Goal: Transaction & Acquisition: Purchase product/service

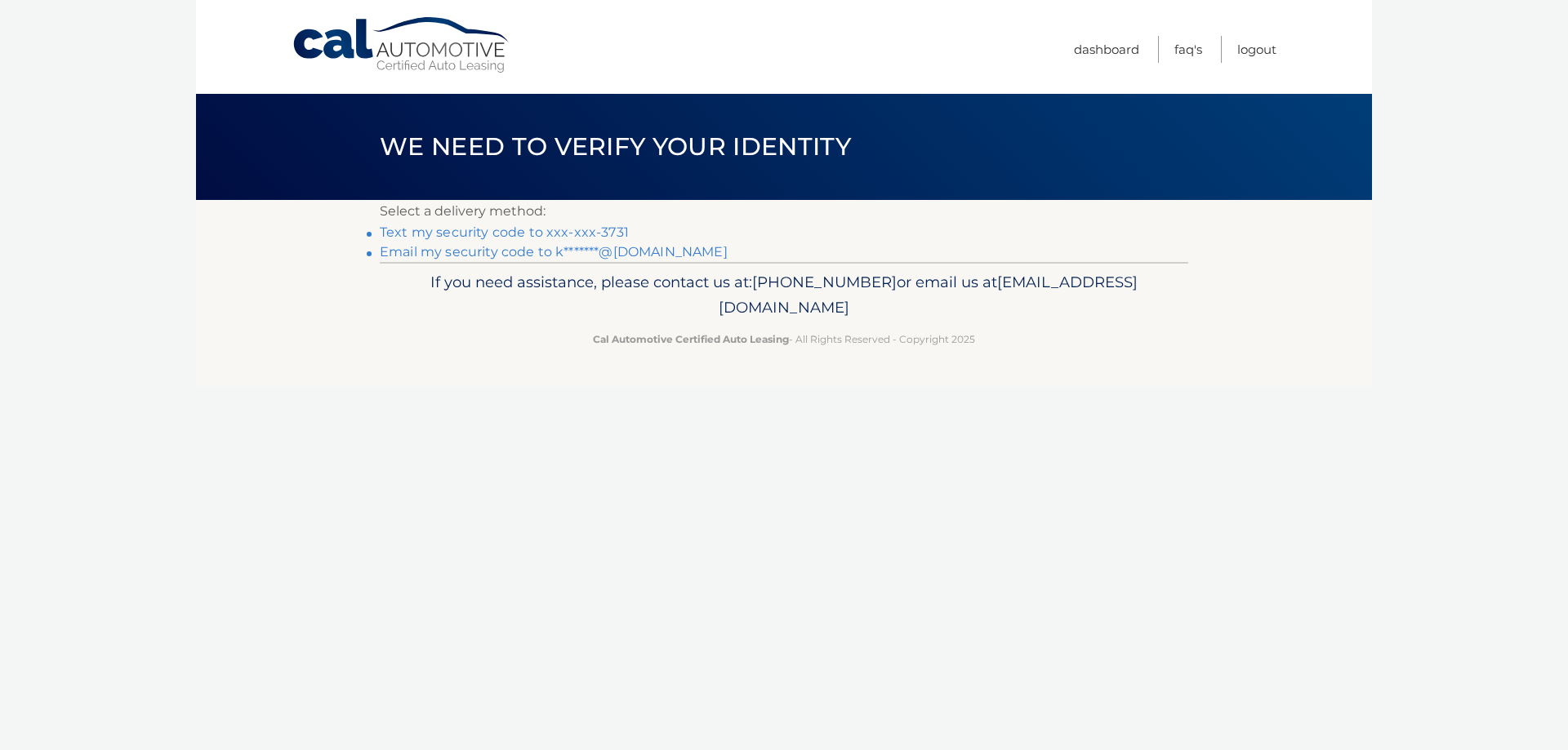
click at [496, 230] on link "Text my security code to xxx-xxx-3731" at bounding box center [505, 232] width 249 height 16
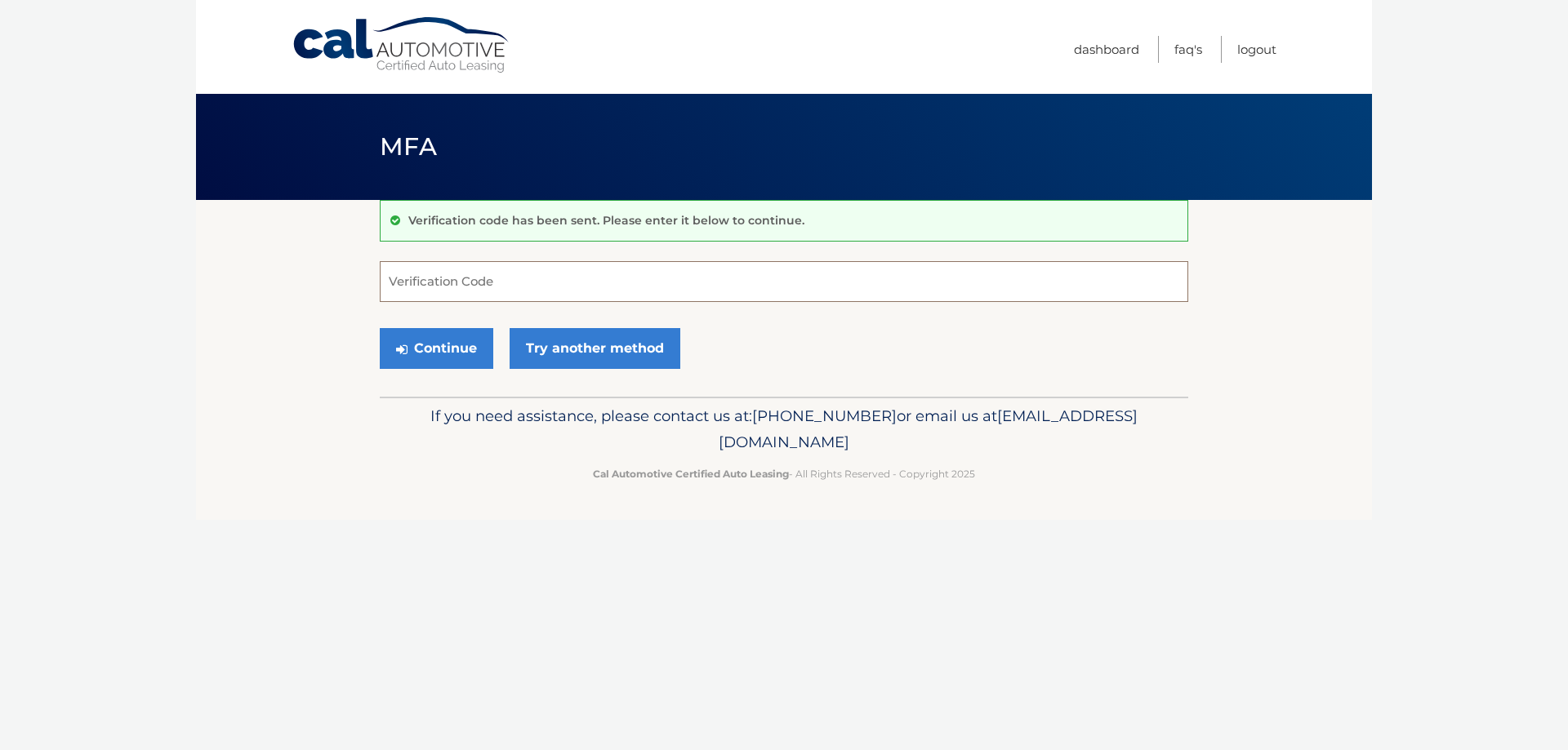
click at [506, 281] on input "Verification Code" at bounding box center [784, 281] width 809 height 41
type input "975249"
click at [446, 337] on button "Continue" at bounding box center [437, 348] width 114 height 41
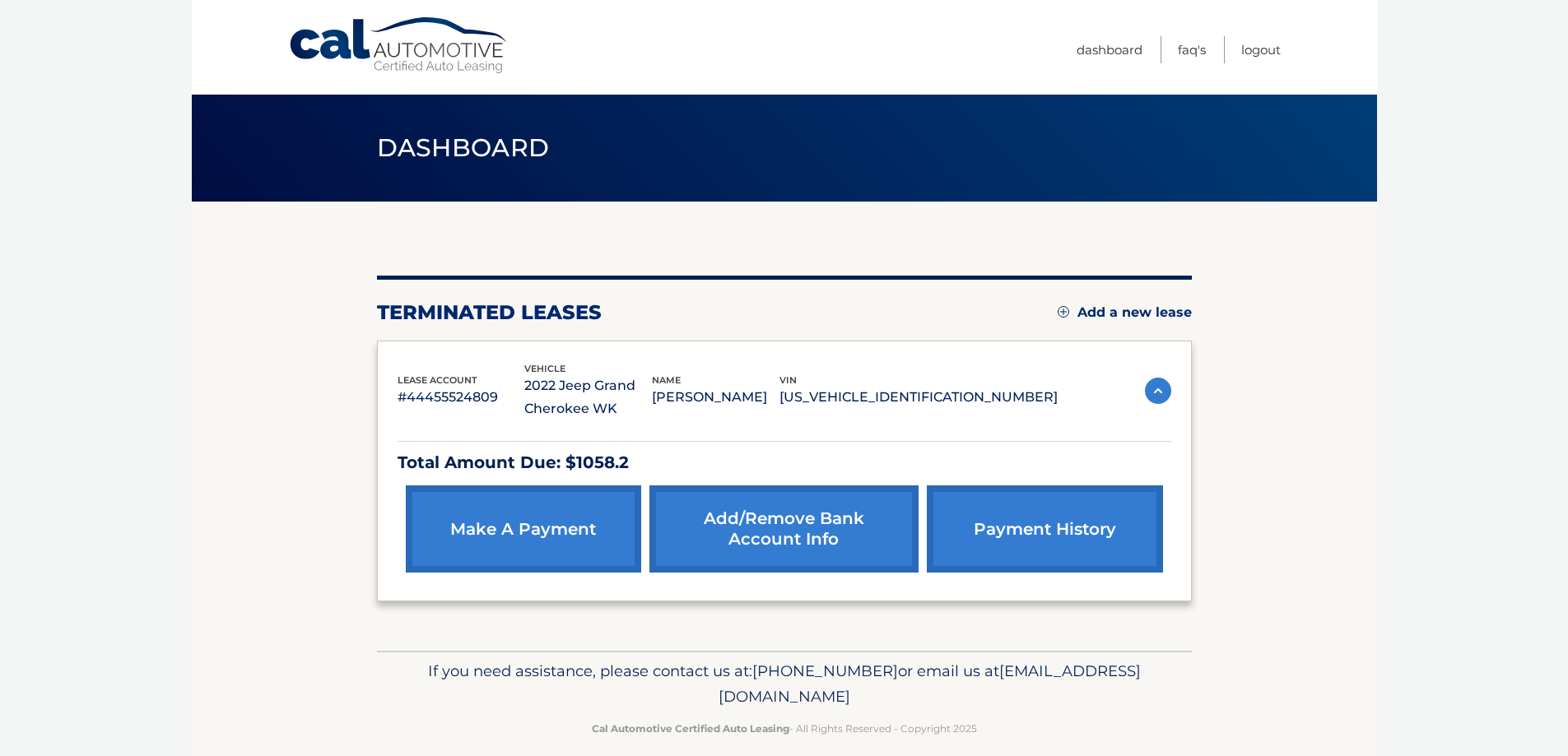
click at [490, 523] on link "make a payment" at bounding box center [524, 529] width 235 height 88
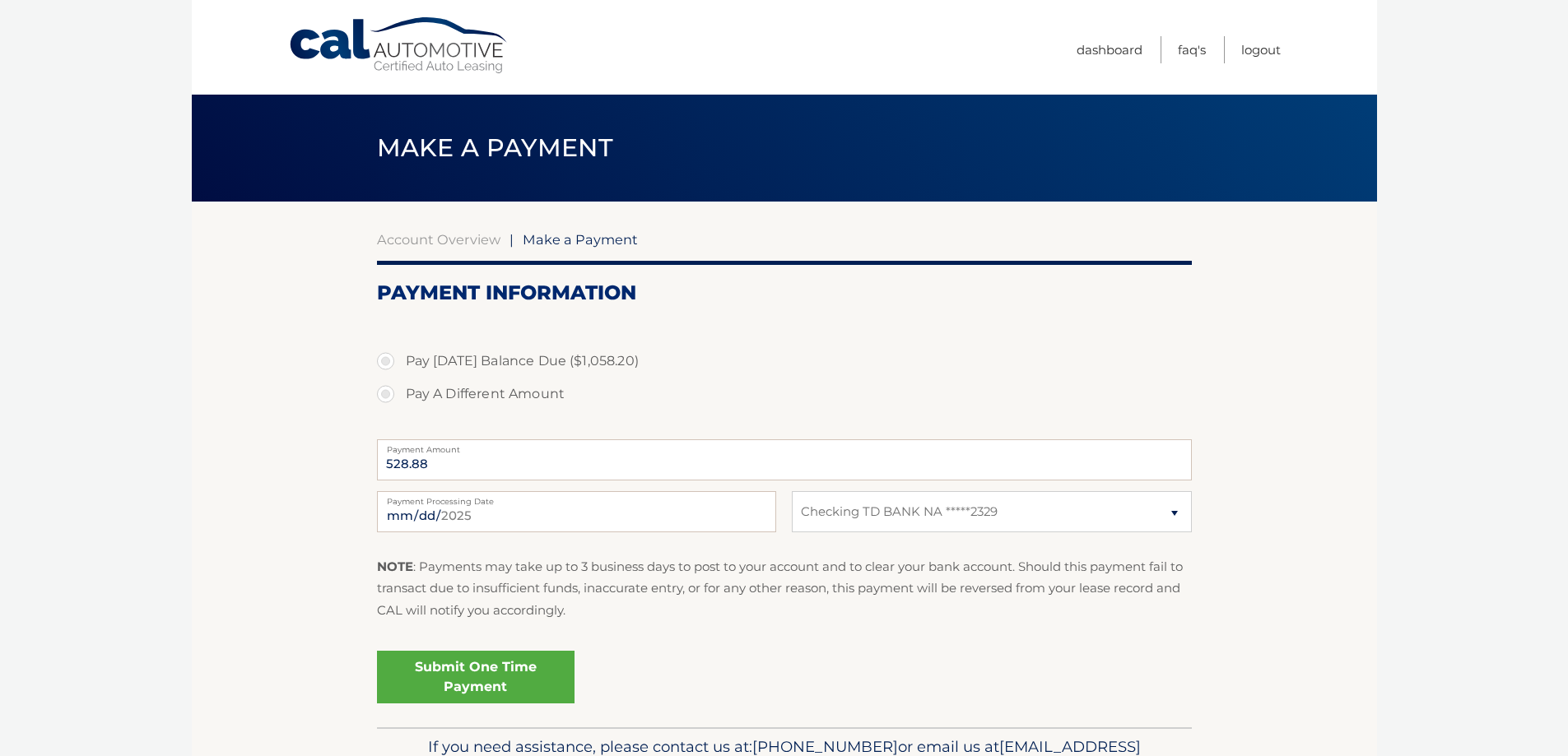
select select "MmIxNDA0YmQtYmVjZC00YmI3LTkzOTItYjFkNjY0ZDRlYjVj"
click at [388, 389] on label "Pay A Different Amount" at bounding box center [784, 394] width 815 height 33
click at [388, 389] on input "Pay A Different Amount" at bounding box center [392, 390] width 17 height 27
radio input "true"
click at [448, 468] on input "Payment Amount" at bounding box center [784, 460] width 815 height 42
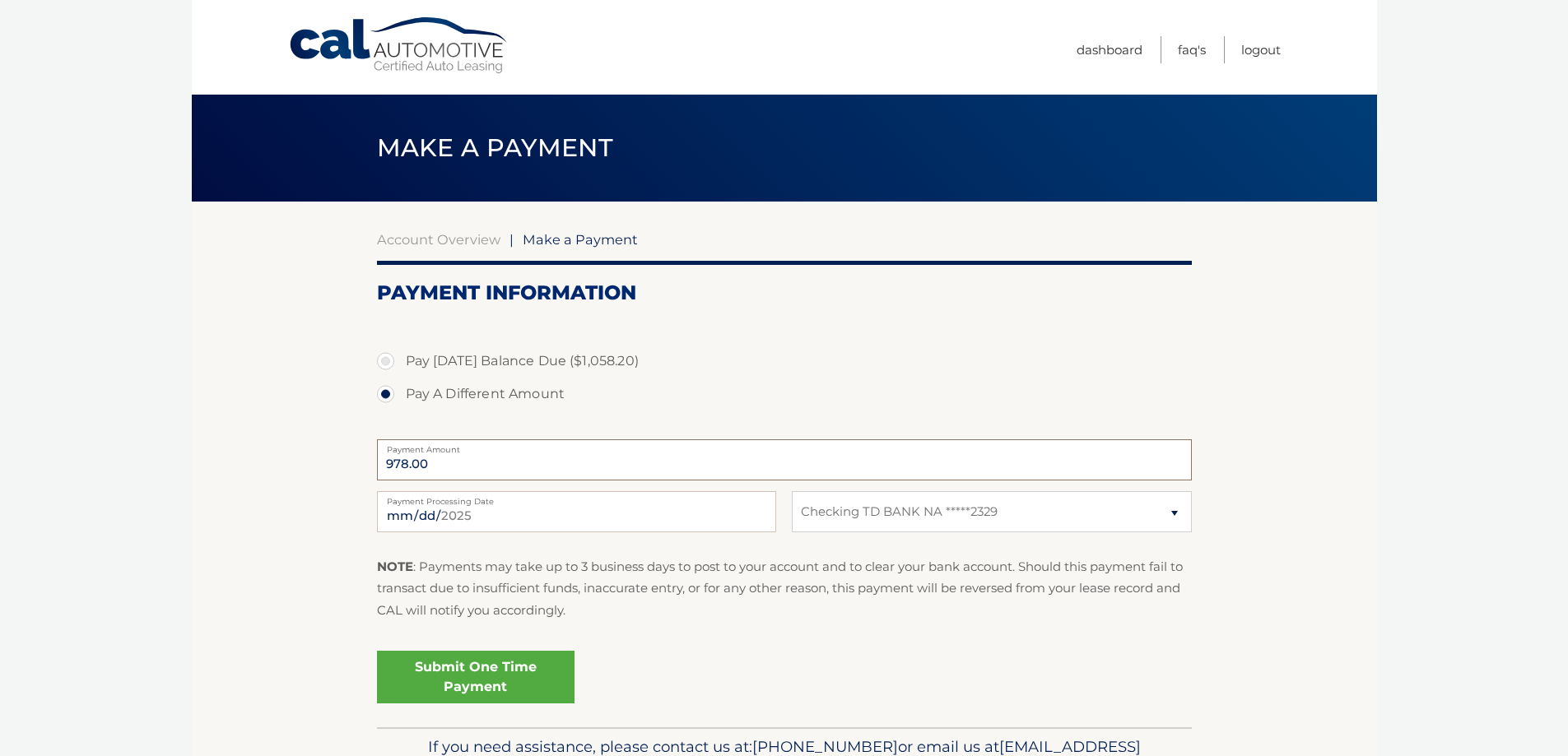
type input "978.00"
click at [460, 674] on link "Submit One Time Payment" at bounding box center [476, 677] width 198 height 53
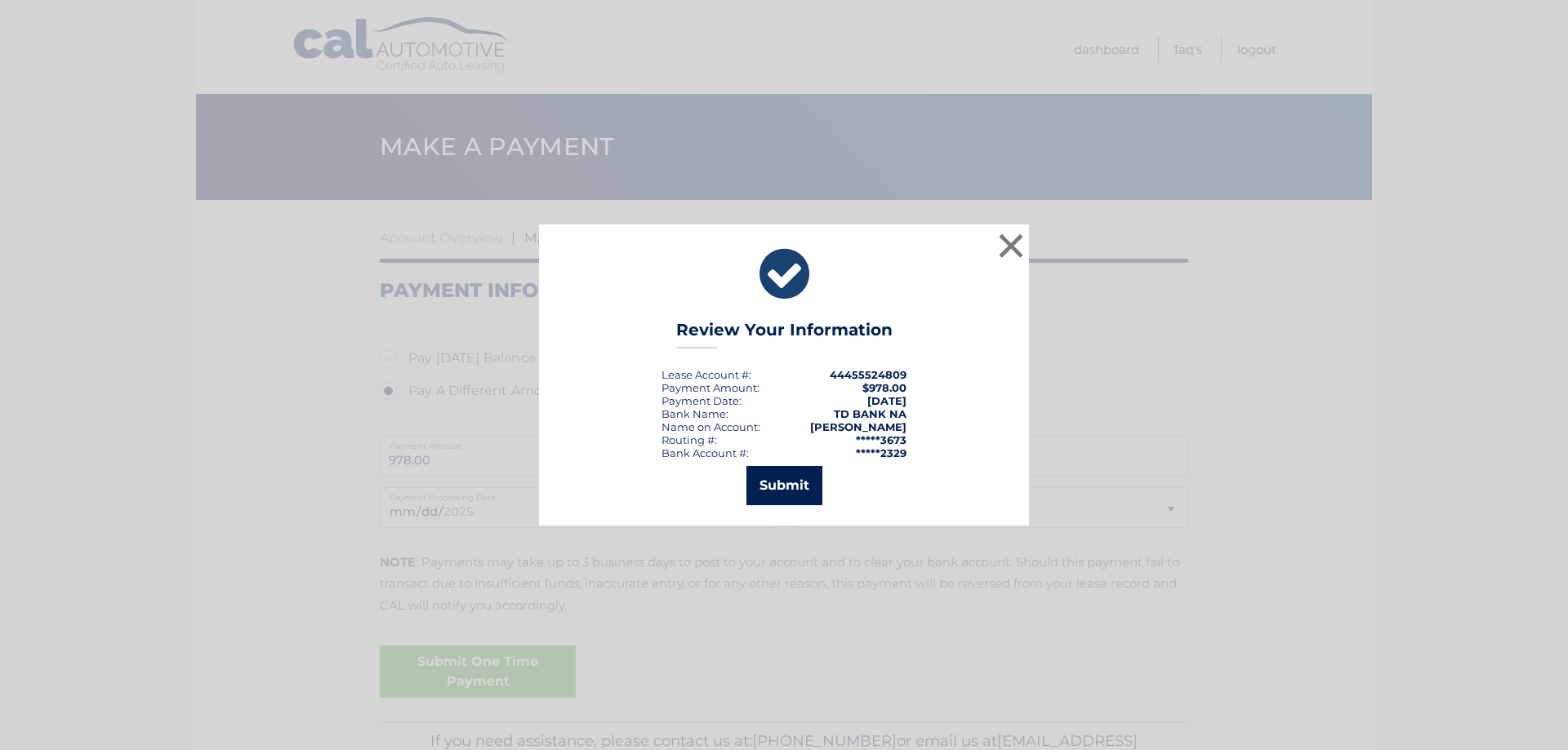
click at [795, 485] on button "Submit" at bounding box center [784, 485] width 76 height 39
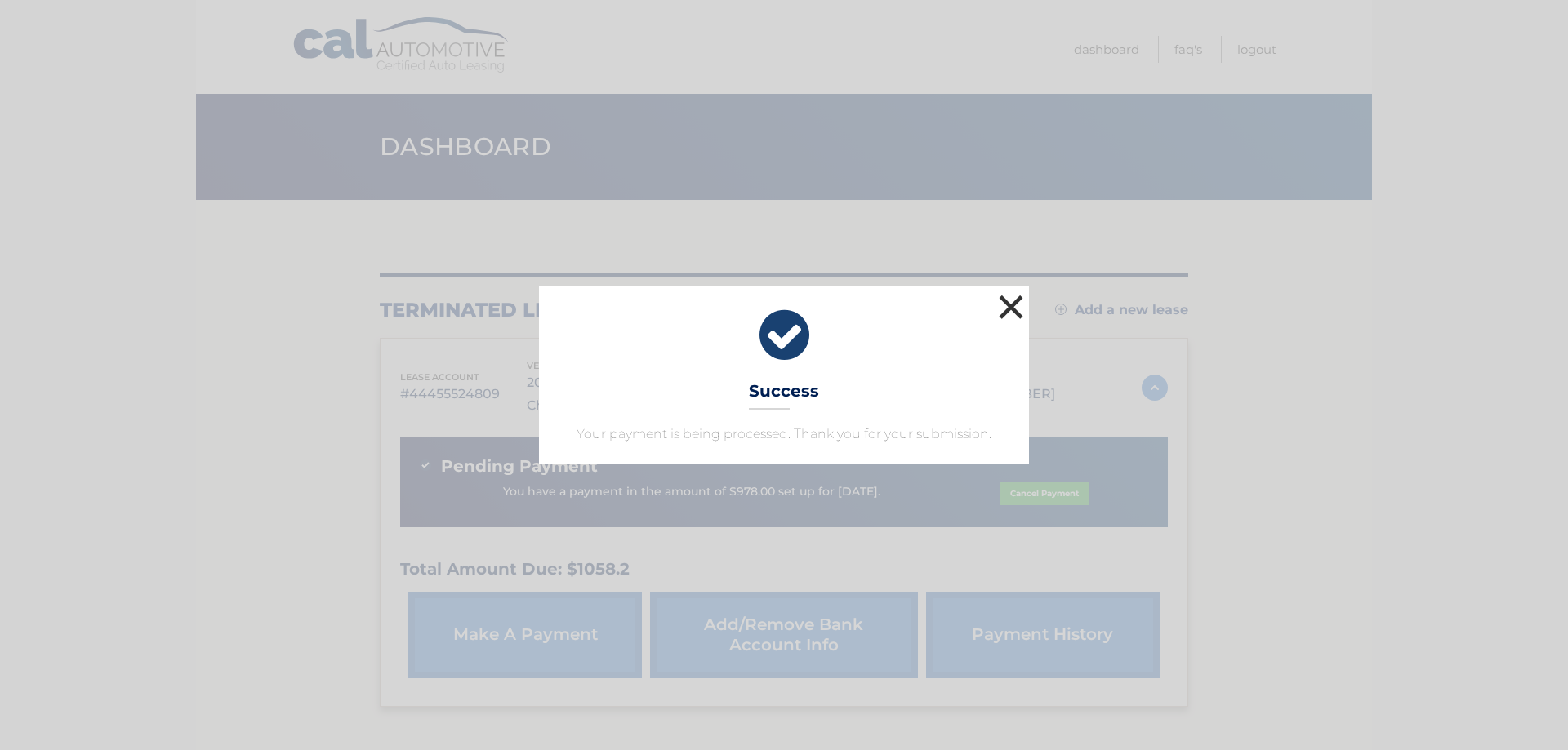
click at [1017, 304] on button "×" at bounding box center [1011, 307] width 33 height 33
